Goal: Task Accomplishment & Management: Manage account settings

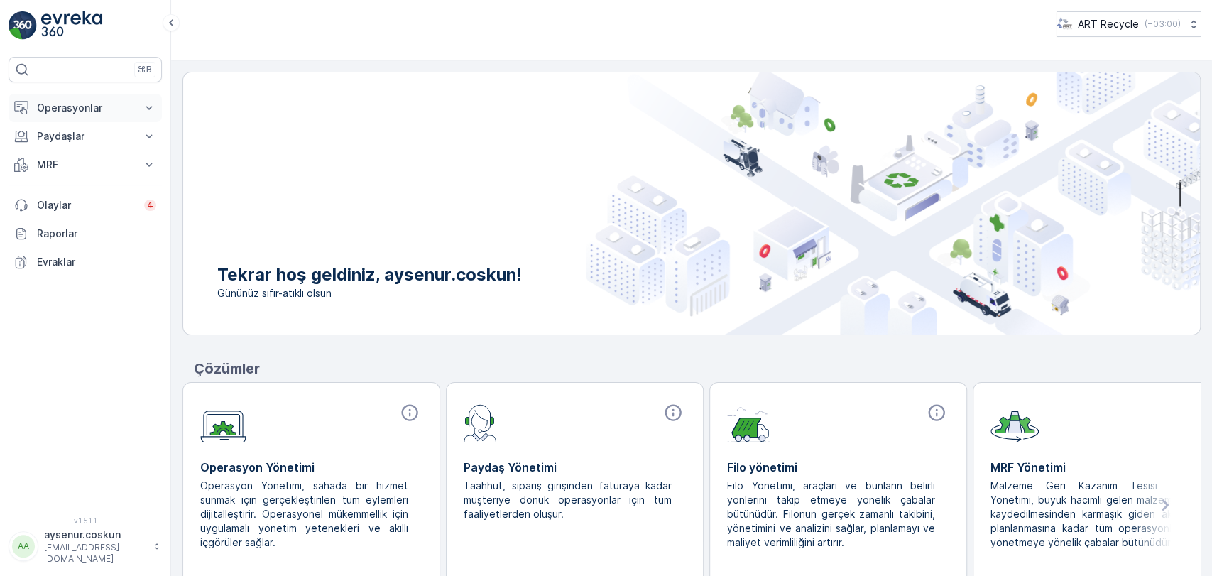
click at [87, 114] on p "Operasyonlar" at bounding box center [85, 108] width 97 height 14
click at [81, 166] on p "Rotalar & Görevler" at bounding box center [80, 172] width 88 height 14
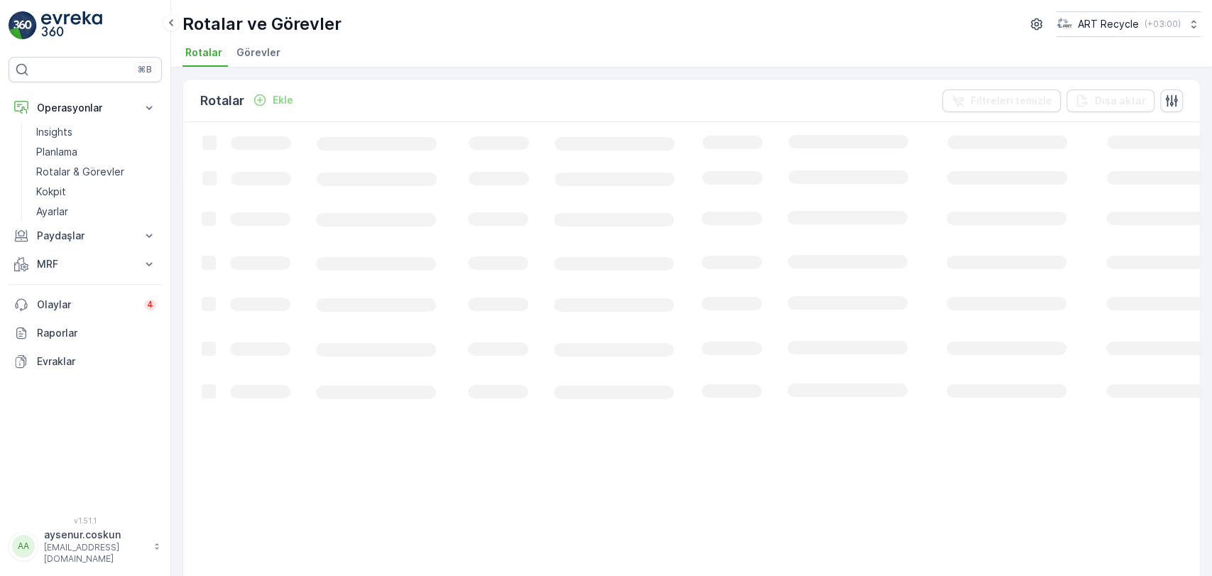
click at [246, 52] on span "Görevler" at bounding box center [258, 52] width 44 height 14
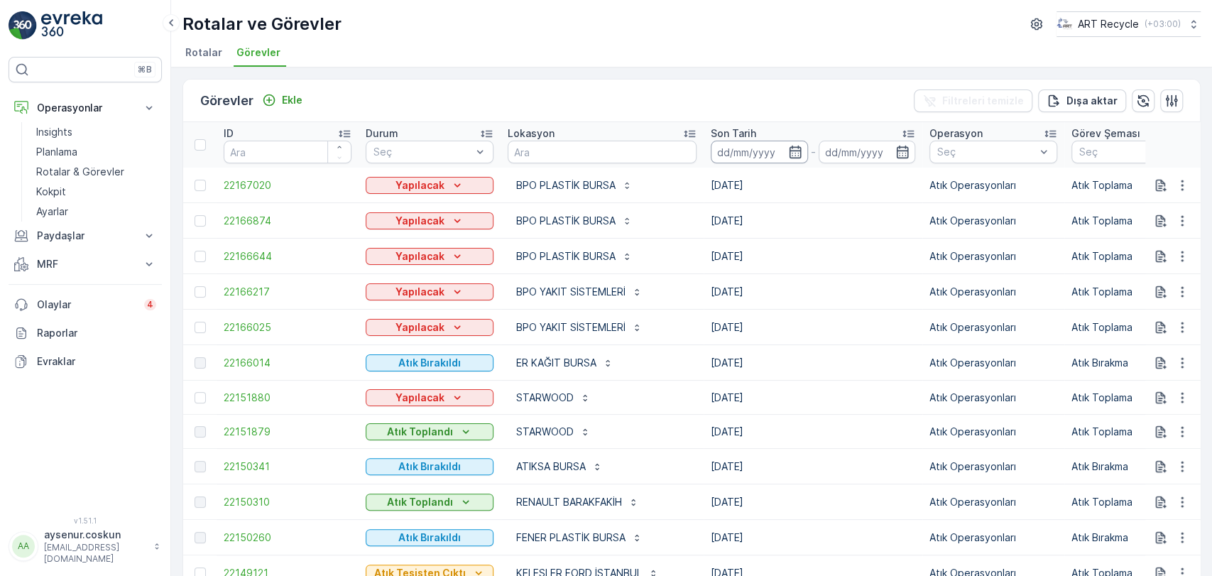
click at [731, 151] on input at bounding box center [759, 152] width 97 height 23
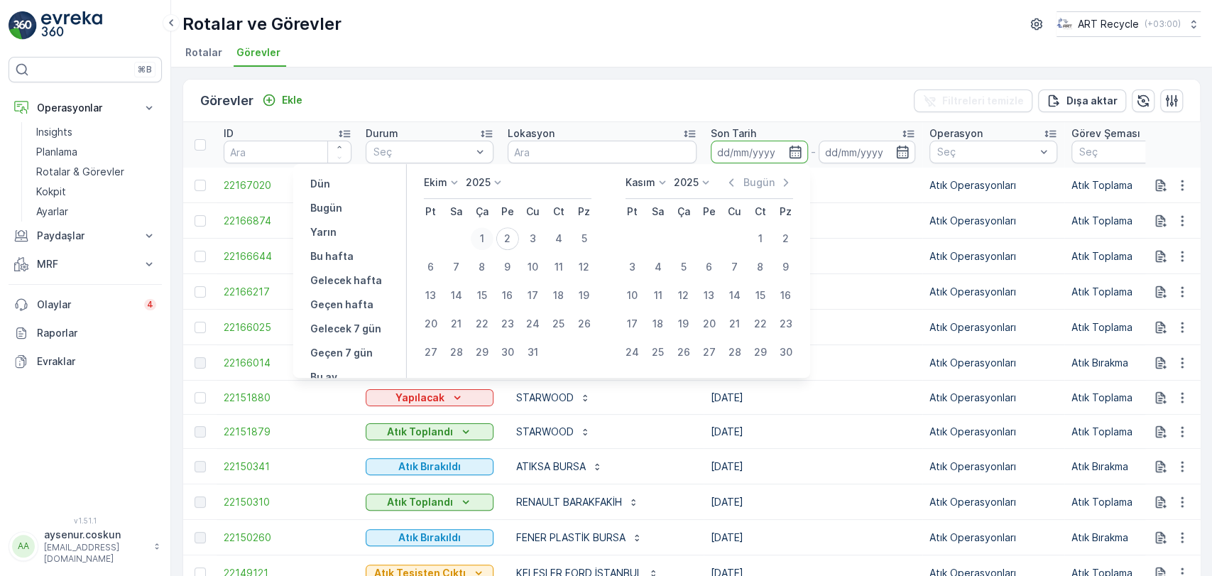
click at [479, 236] on div "1" at bounding box center [482, 238] width 23 height 23
type input "[DATE]"
click at [479, 236] on div "1" at bounding box center [482, 238] width 23 height 23
type input "[DATE]"
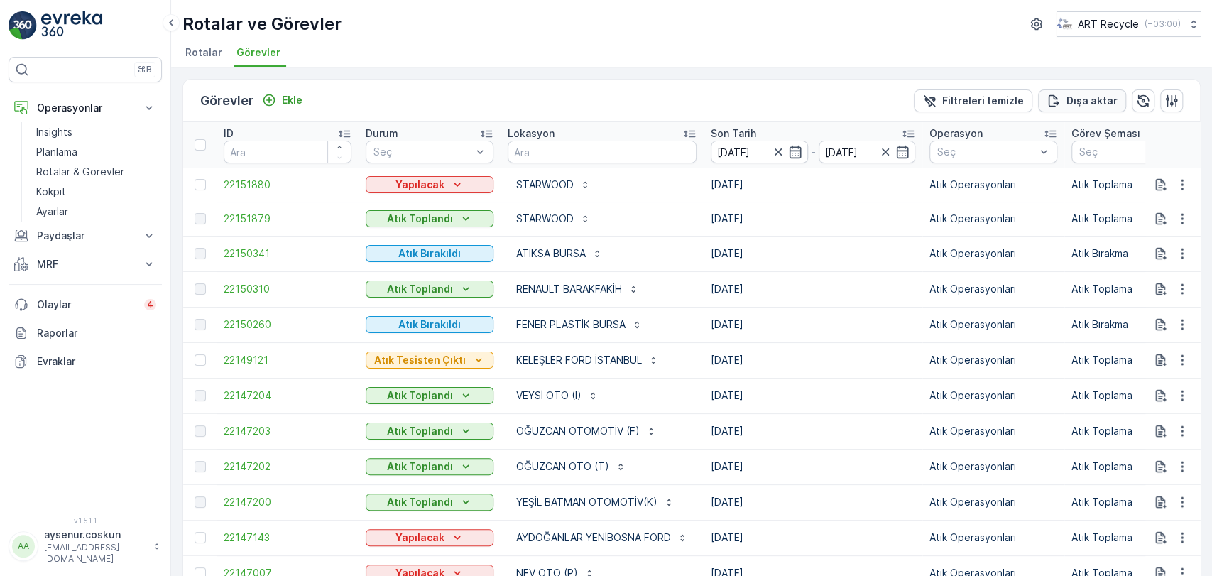
click at [1082, 99] on p "Dışa aktar" at bounding box center [1092, 101] width 51 height 14
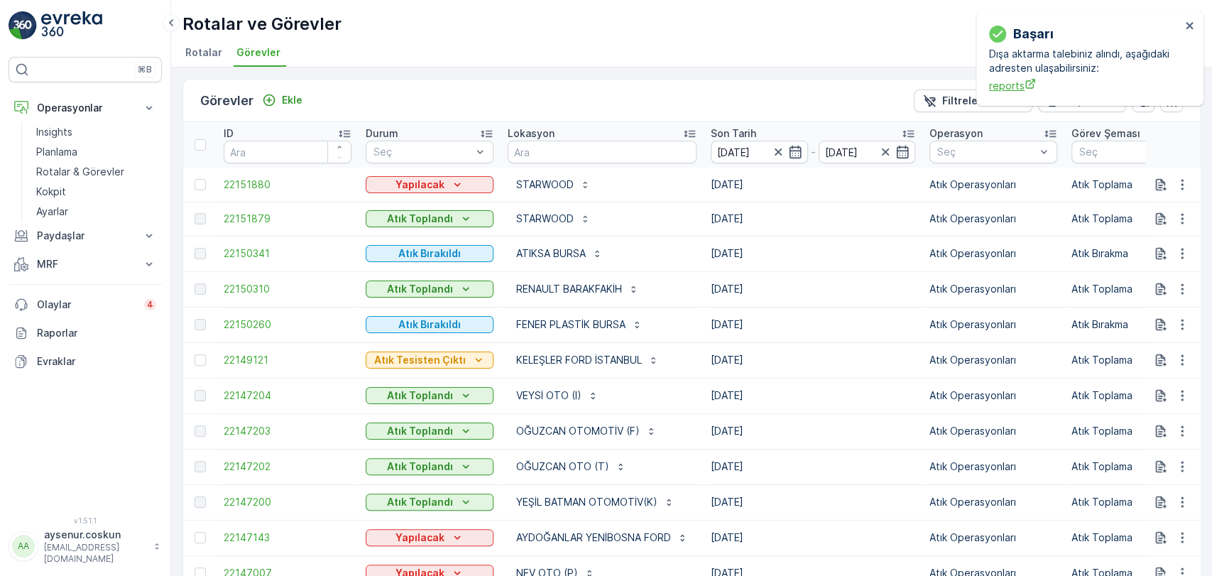
click at [1013, 87] on span "reports" at bounding box center [1085, 85] width 192 height 15
click at [85, 138] on link "Insights" at bounding box center [96, 132] width 131 height 20
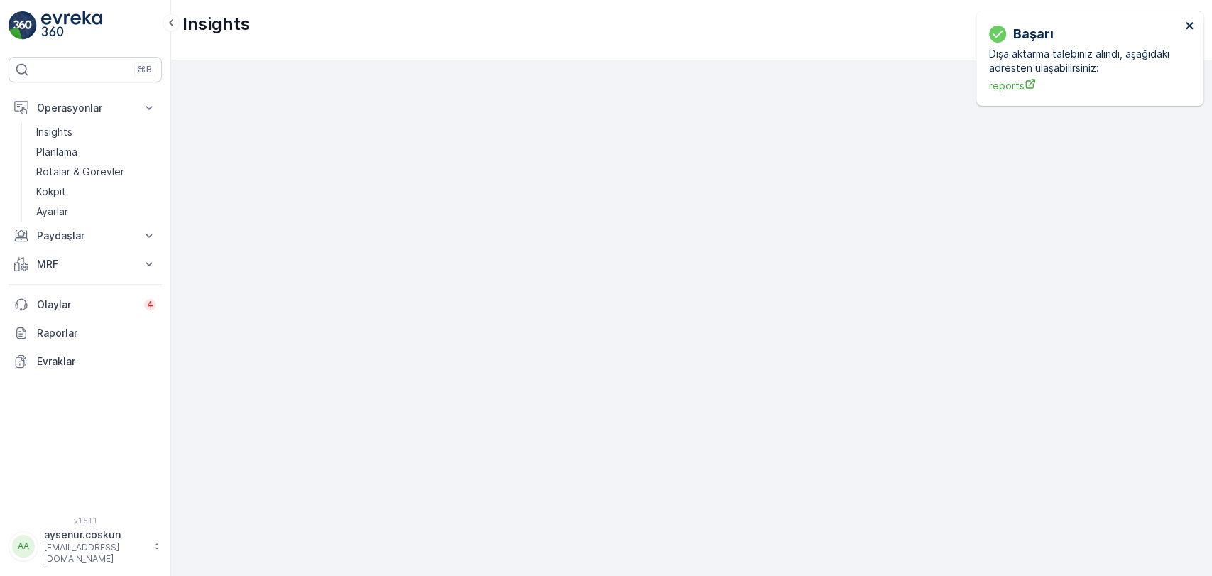
click at [1186, 24] on icon "close" at bounding box center [1190, 25] width 10 height 11
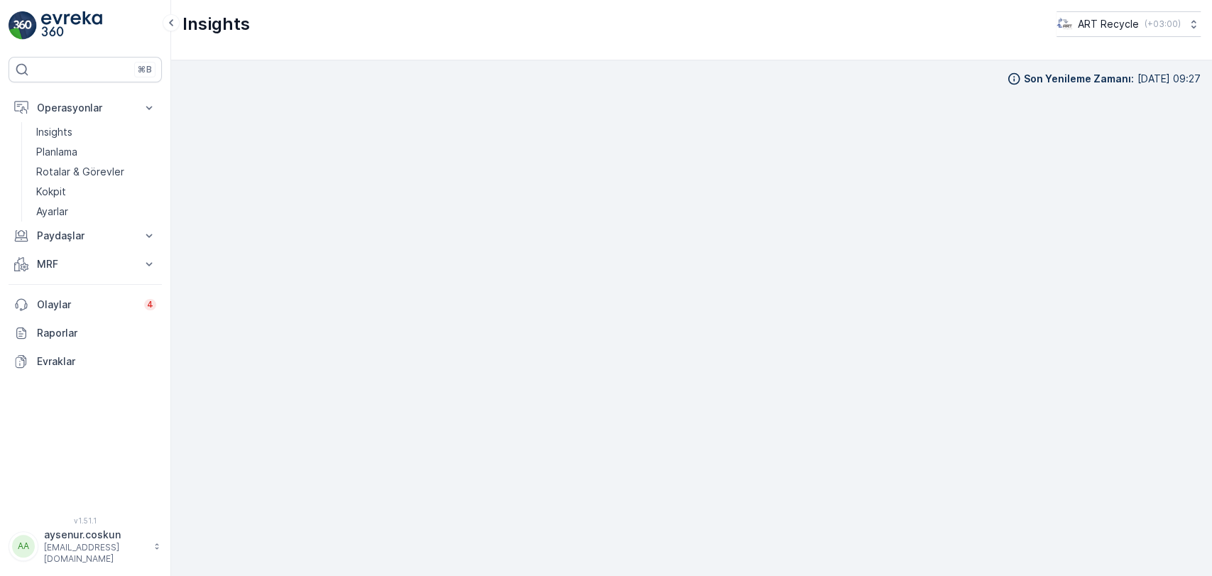
scroll to position [13, 0]
click at [64, 41] on div "⌘B Operasyonlar Insights Planlama Rotalar & Görevler Kokpit Ayarlar Paydaşlar R…" at bounding box center [85, 288] width 171 height 576
click at [62, 13] on img at bounding box center [71, 25] width 61 height 28
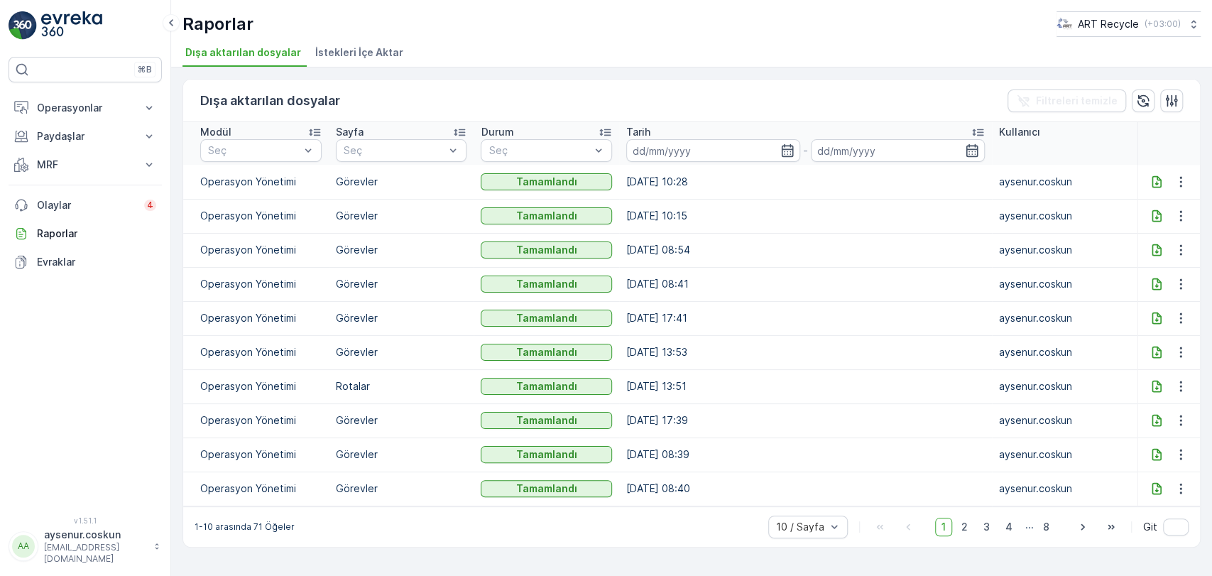
click at [1152, 183] on icon at bounding box center [1156, 181] width 9 height 12
